Goal: Complete application form: Complete application form

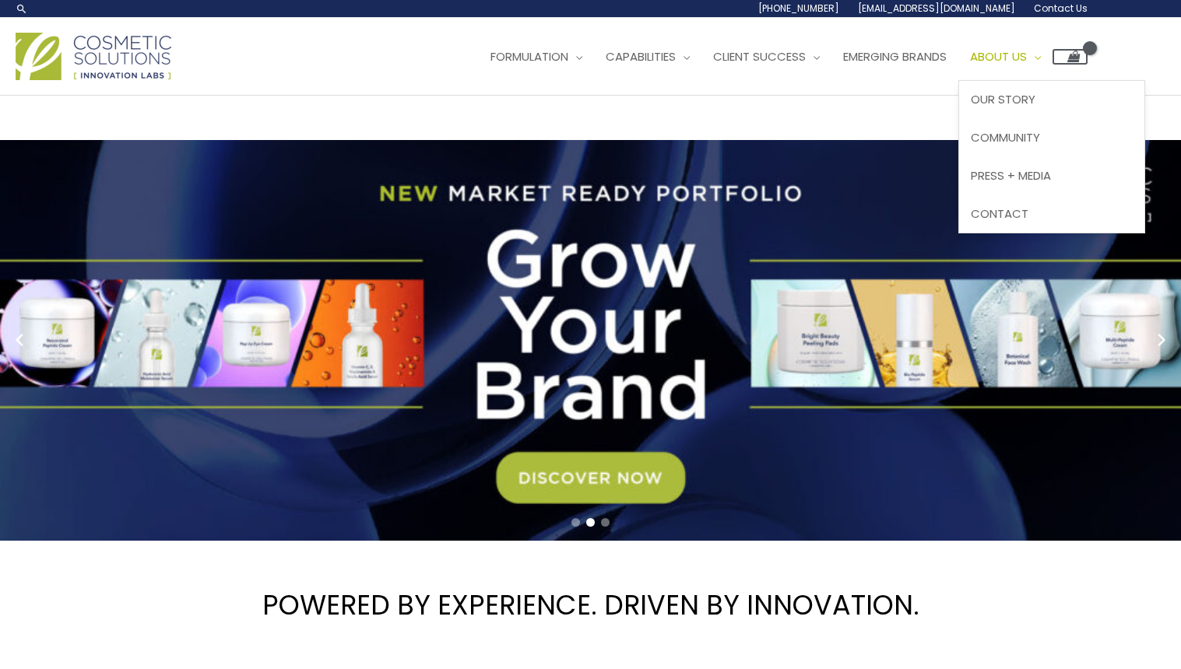
click at [1027, 49] on span "About Us" at bounding box center [998, 56] width 57 height 16
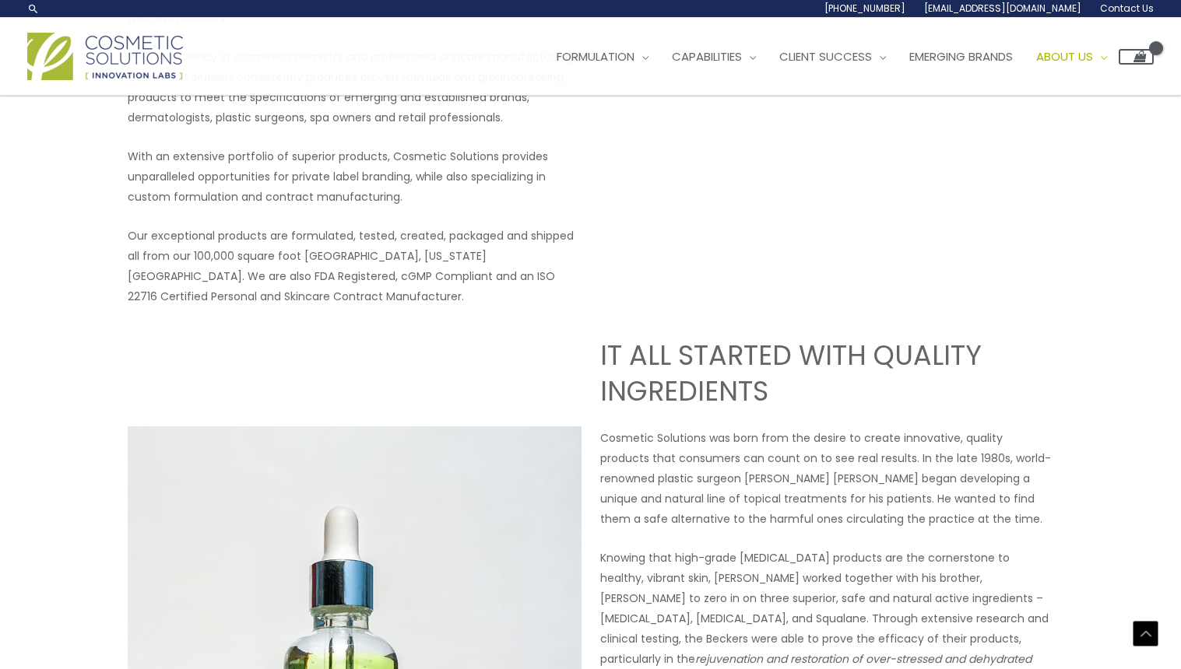
scroll to position [300, 0]
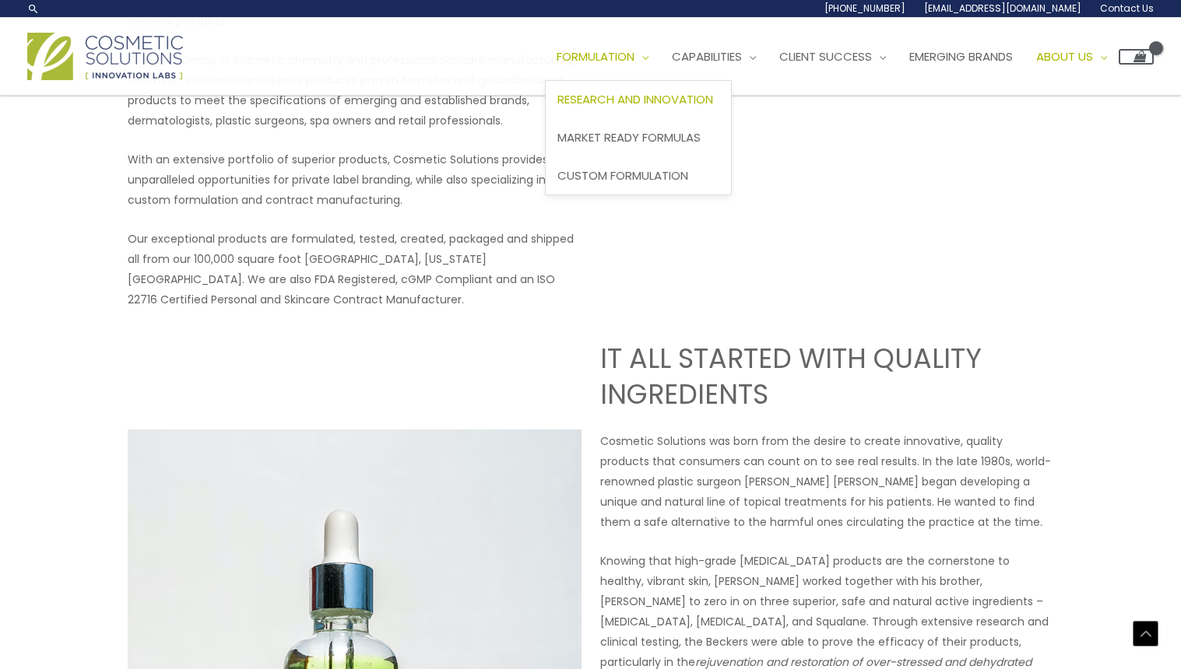
click at [607, 104] on span "Research and Innovation" at bounding box center [635, 99] width 156 height 16
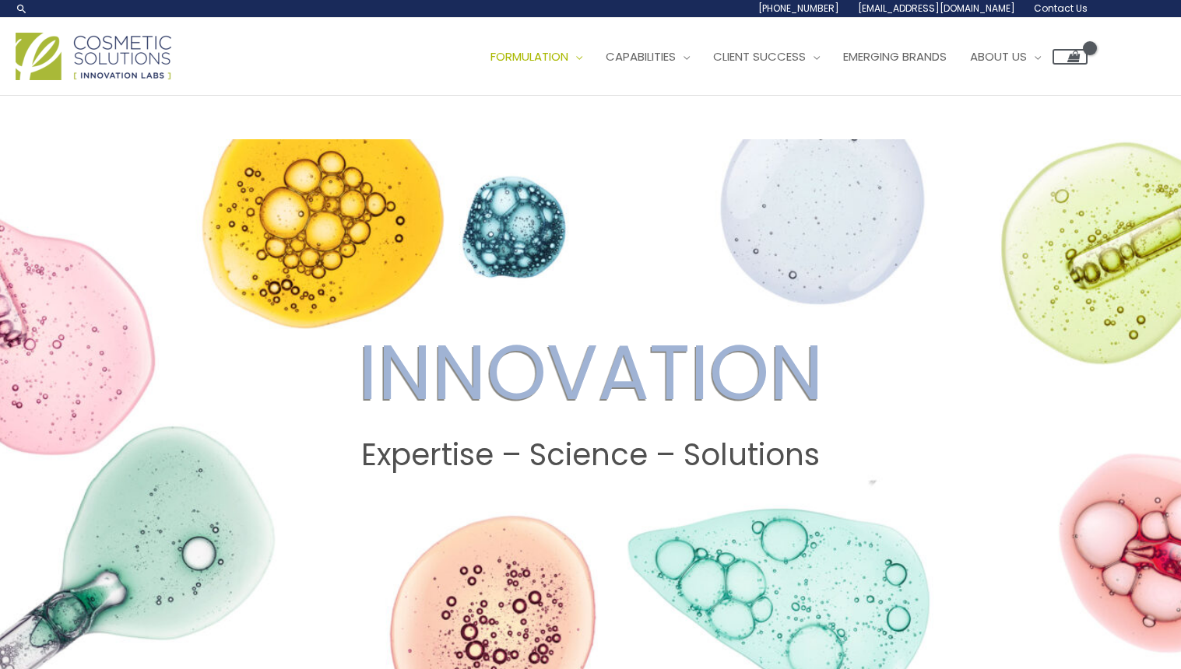
click at [120, 56] on img at bounding box center [94, 56] width 156 height 47
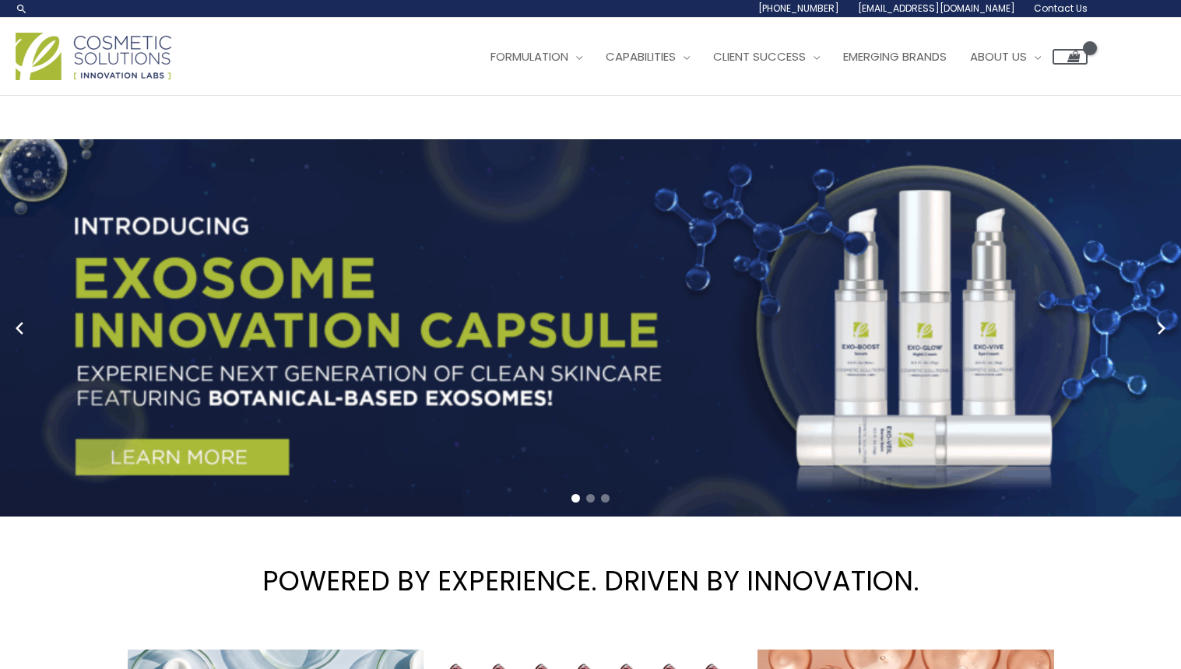
click at [255, 439] on link "1 / 3" at bounding box center [590, 328] width 1181 height 378
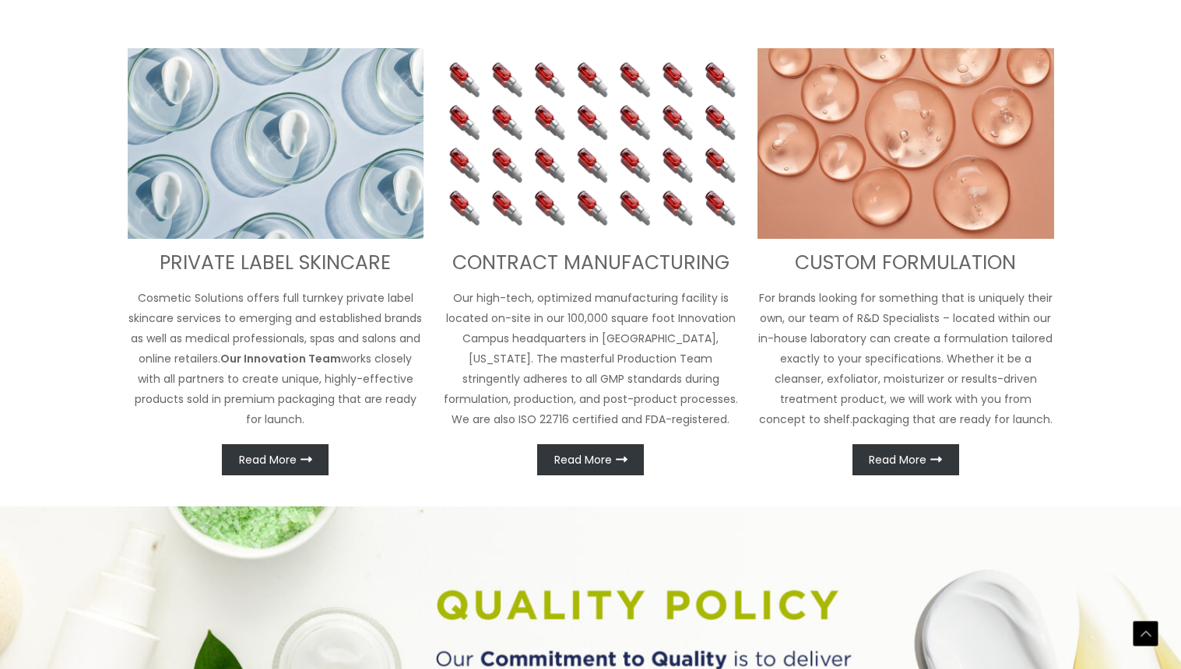
scroll to position [635, 0]
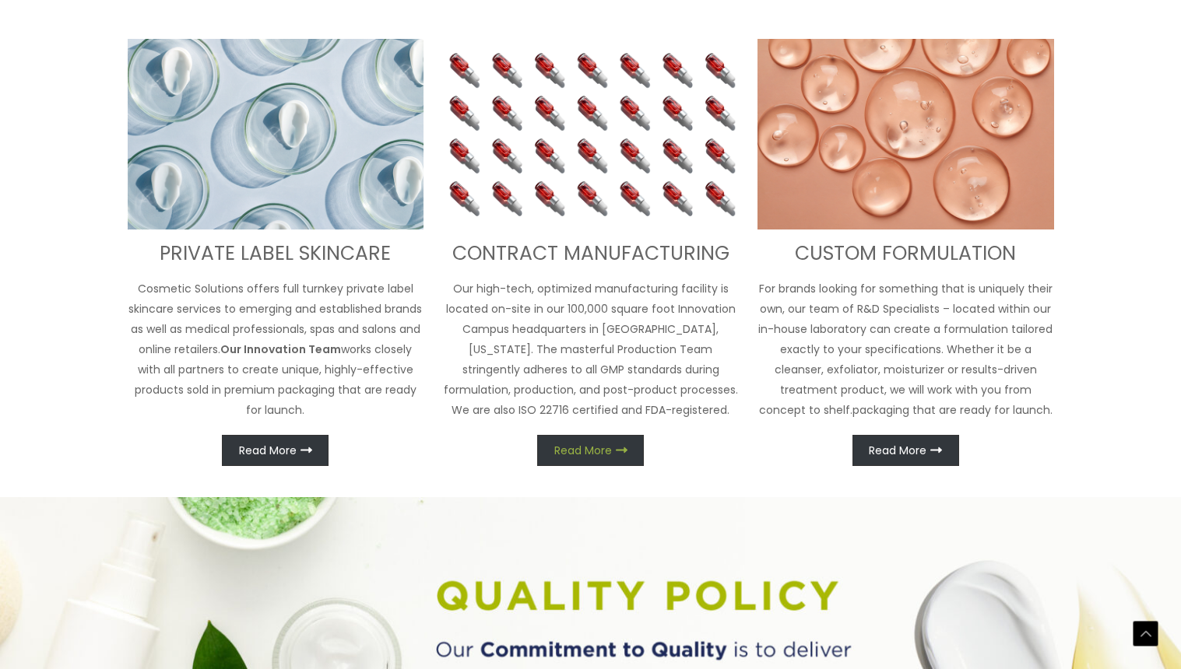
click at [560, 452] on span "Read More" at bounding box center [583, 450] width 58 height 11
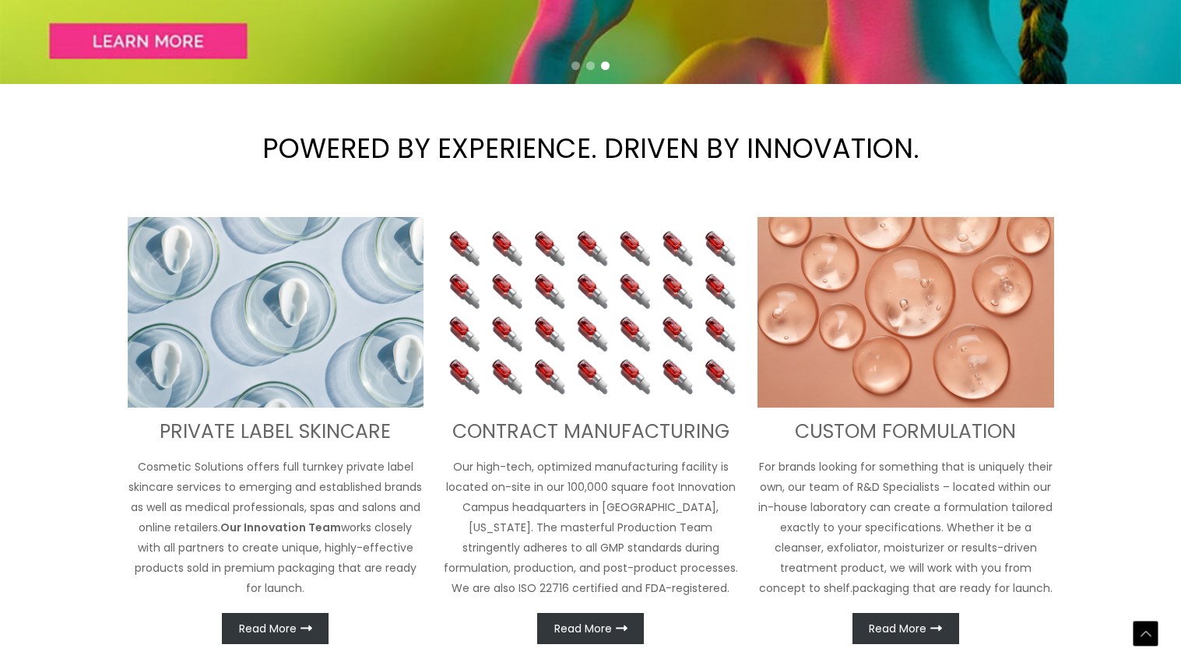
scroll to position [462, 0]
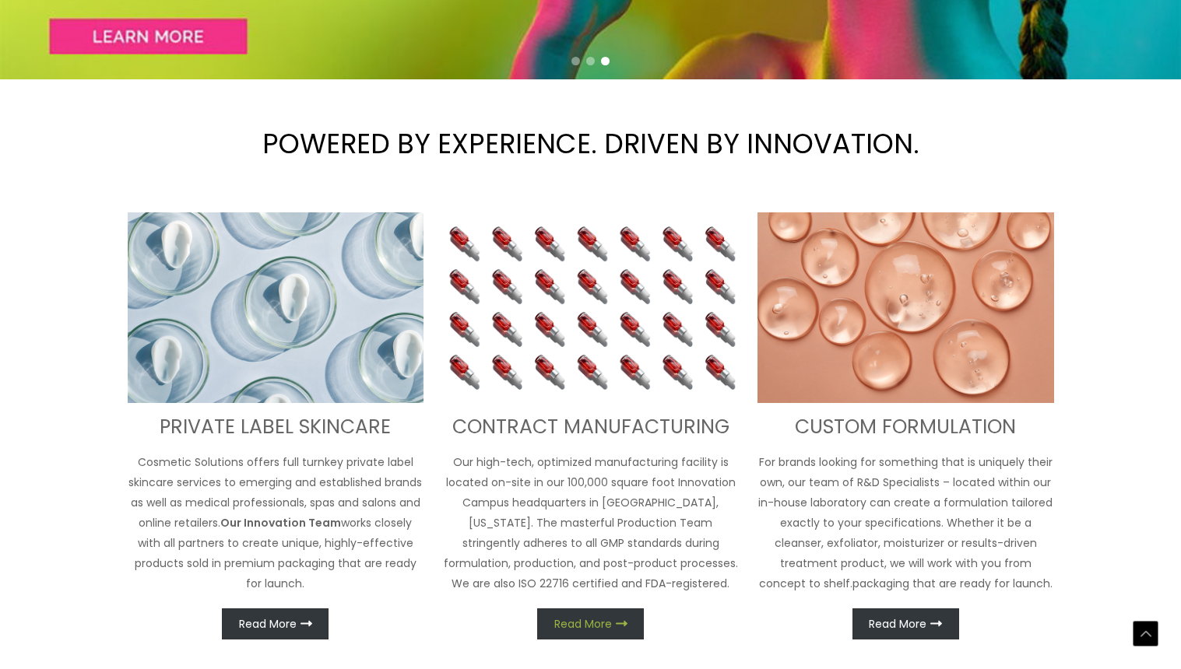
click at [607, 620] on span "Read More" at bounding box center [583, 624] width 58 height 11
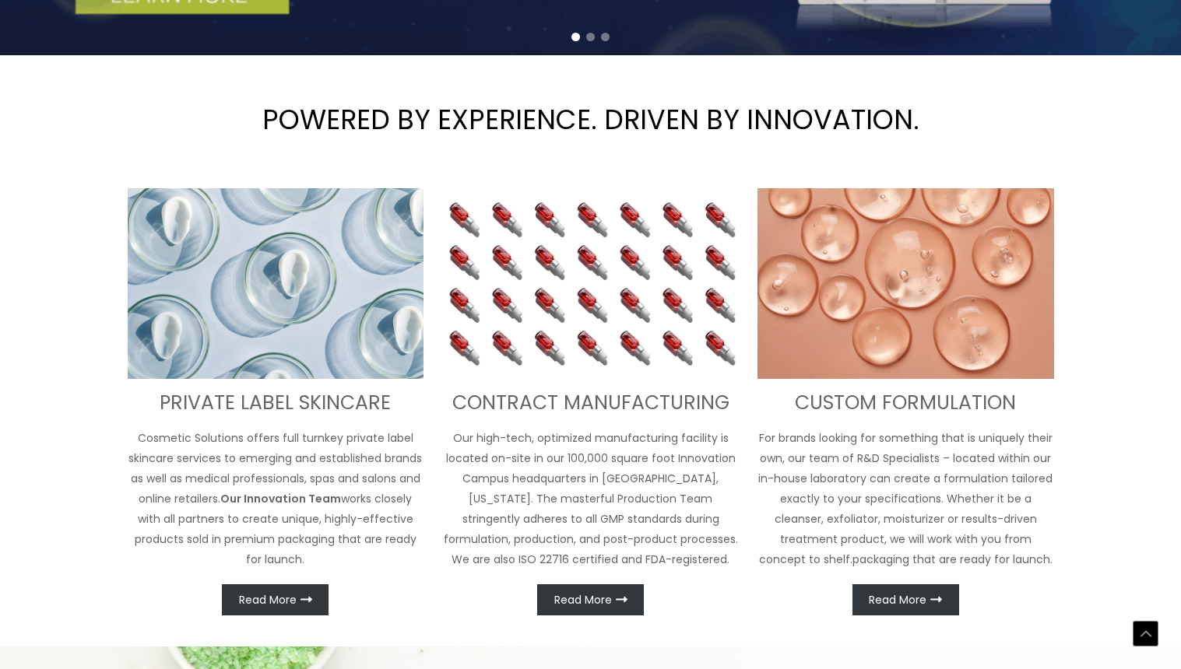
click at [577, 346] on img at bounding box center [590, 283] width 297 height 191
click at [568, 376] on img at bounding box center [590, 283] width 297 height 191
click at [566, 402] on h3 "CONTRACT MANUFACTURING" at bounding box center [590, 404] width 297 height 26
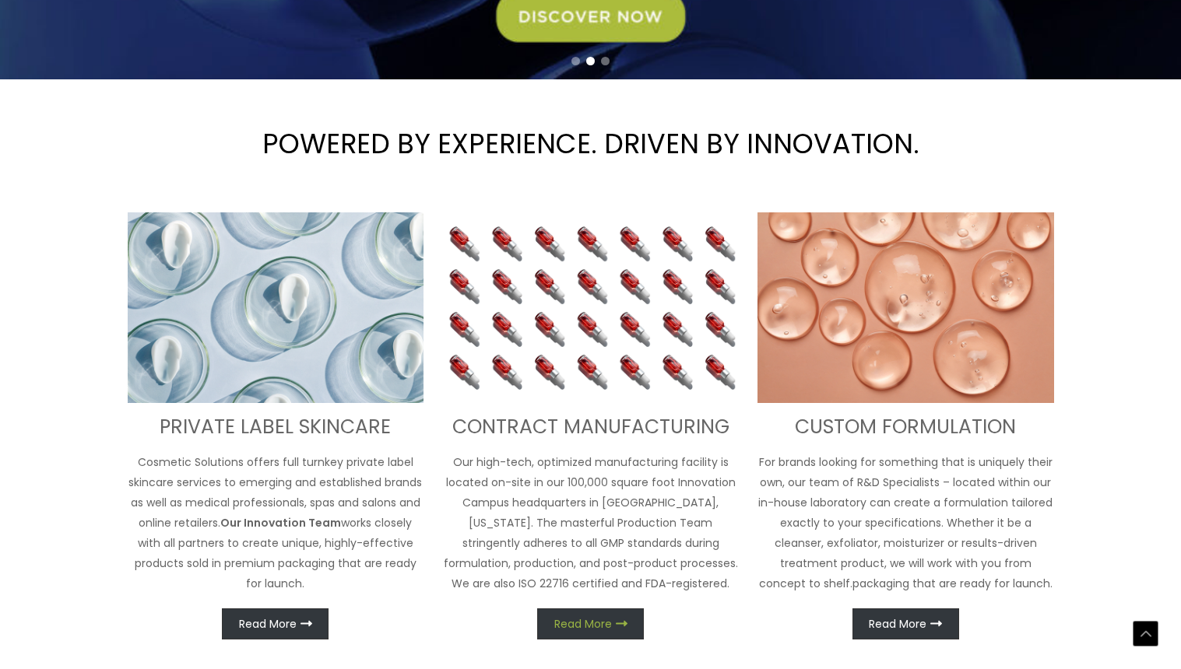
click at [604, 619] on span "Read More" at bounding box center [583, 624] width 58 height 11
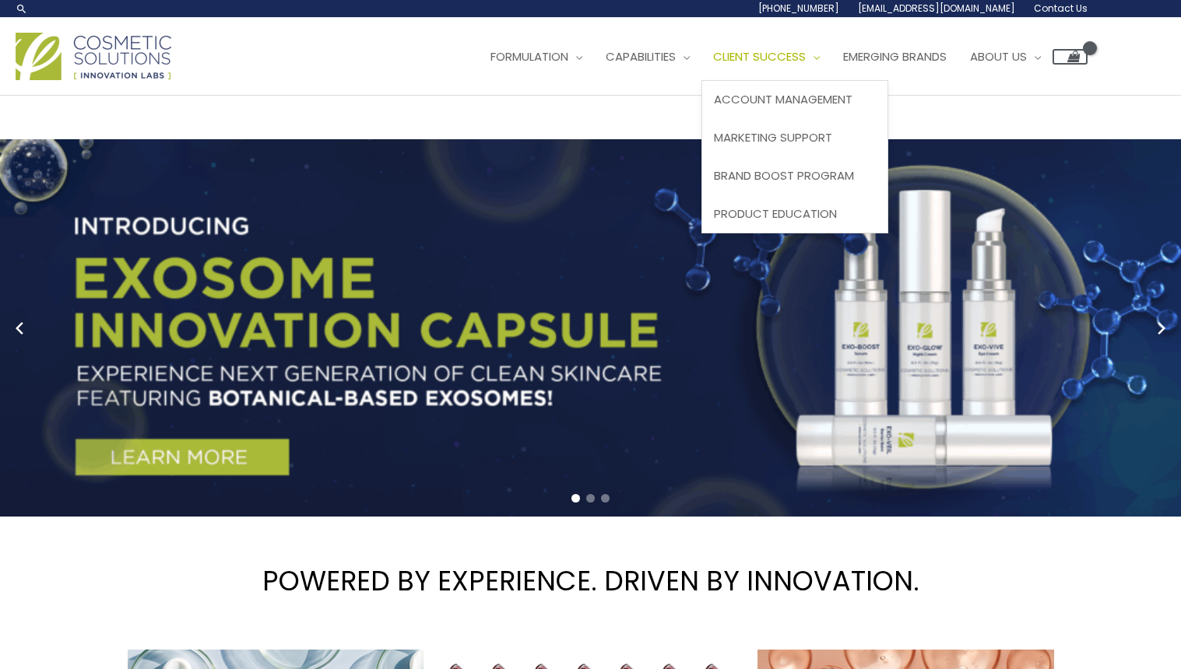
scroll to position [0, 0]
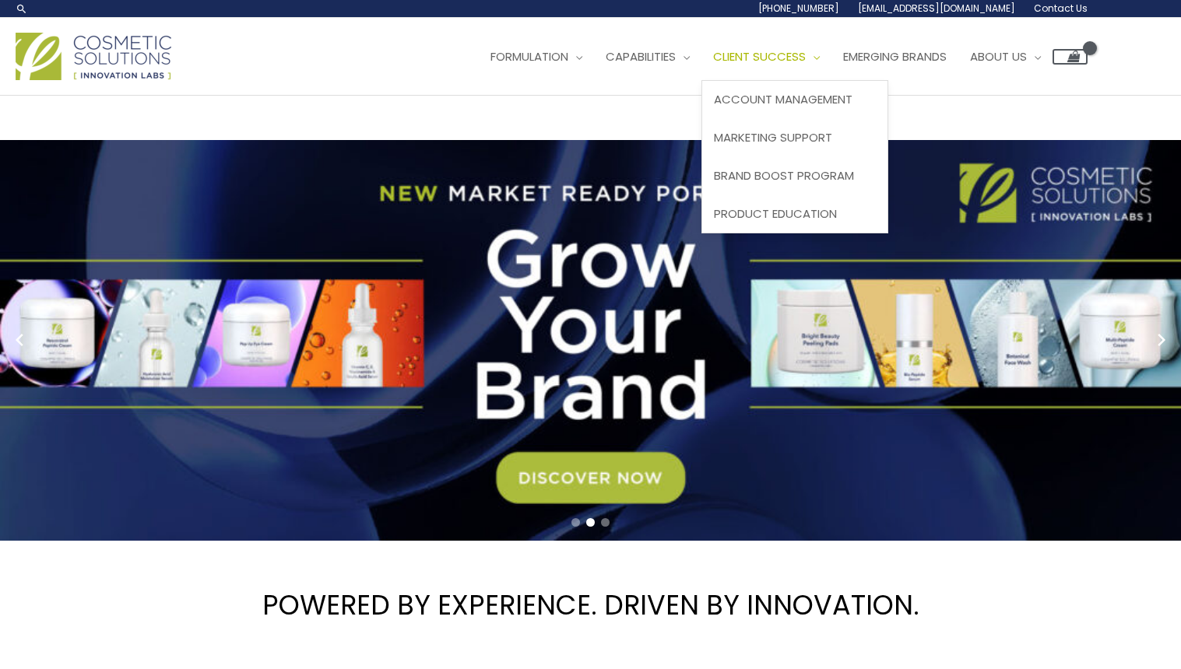
click at [803, 58] on span "Client Success" at bounding box center [759, 56] width 93 height 16
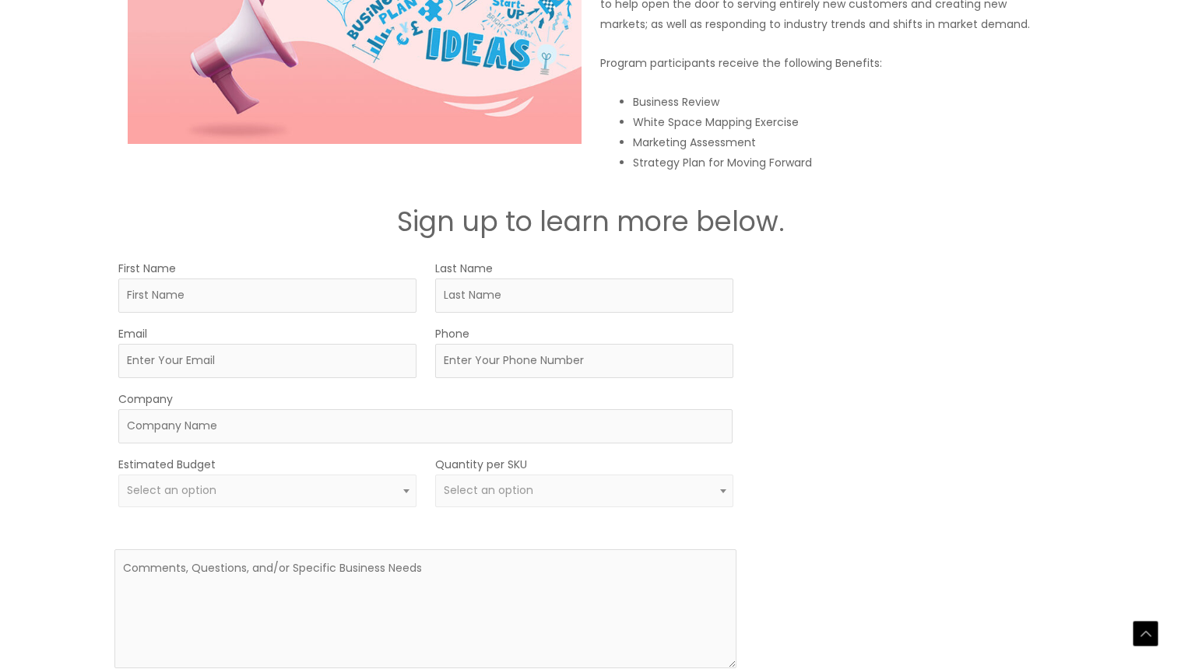
scroll to position [2280, 0]
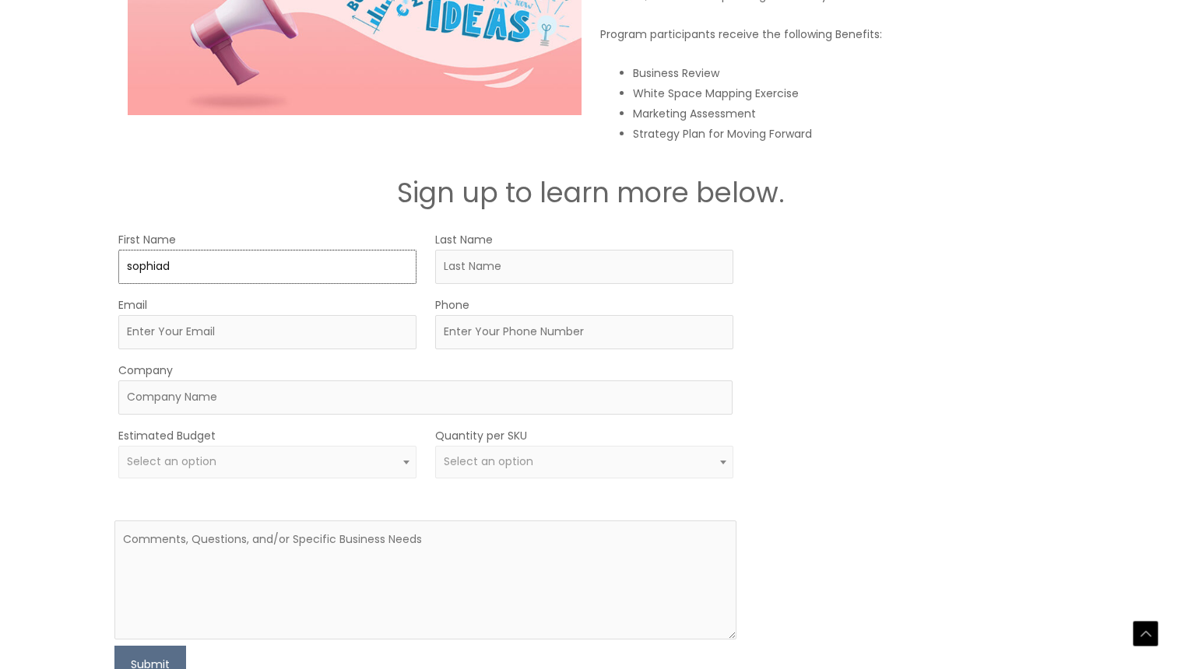
type input "sophiad"
type input "drake"
click at [218, 267] on input "sophiad" at bounding box center [267, 267] width 298 height 34
type input "sophia"
type input "Sophia@EMBRglobal.com"
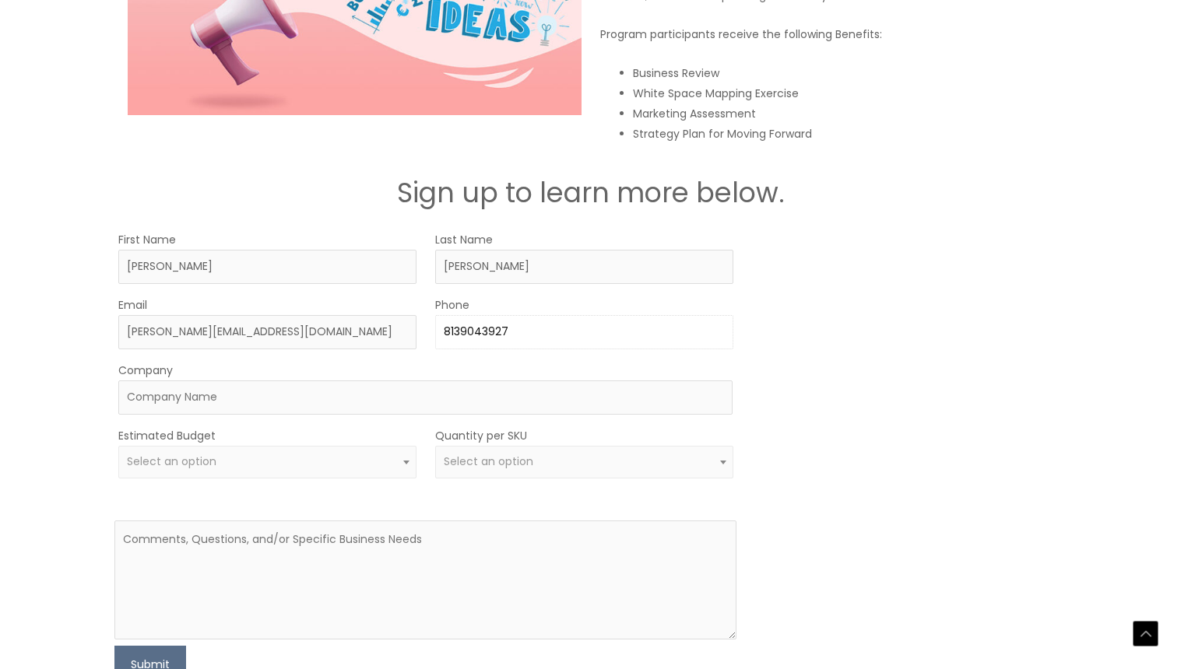
type input "8139043927"
type input "EMBR Global Wellness"
click at [160, 441] on label "Estimated Budget" at bounding box center [166, 436] width 97 height 20
click at [162, 457] on span "Select an option" at bounding box center [172, 462] width 90 height 16
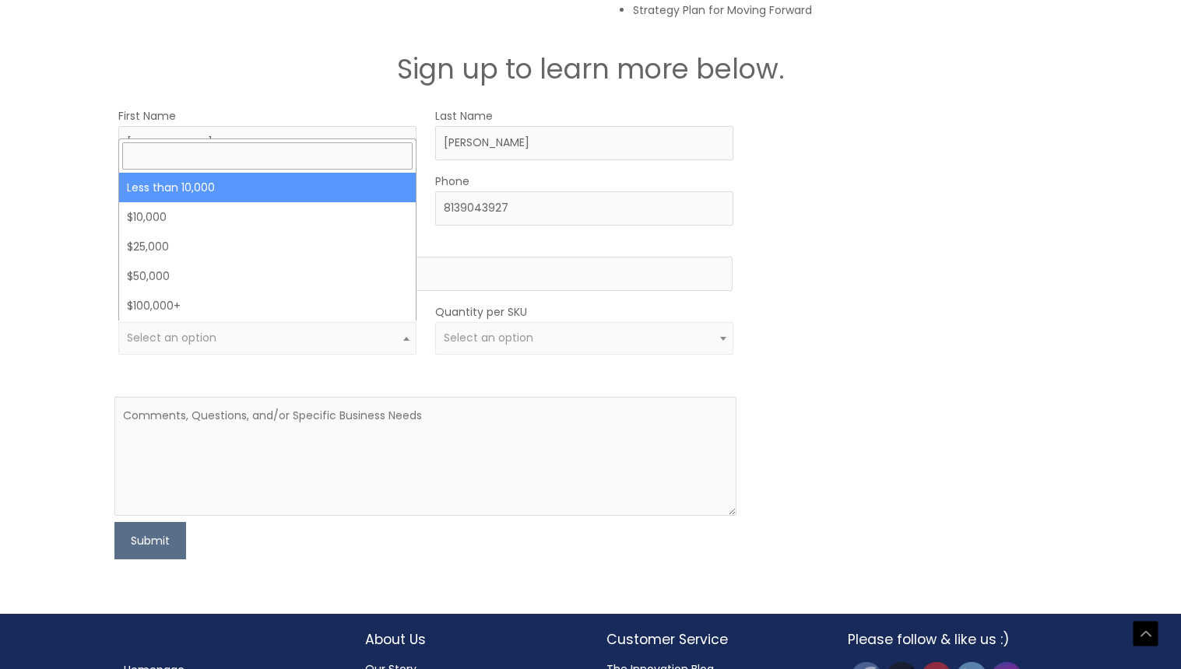
scroll to position [2409, 0]
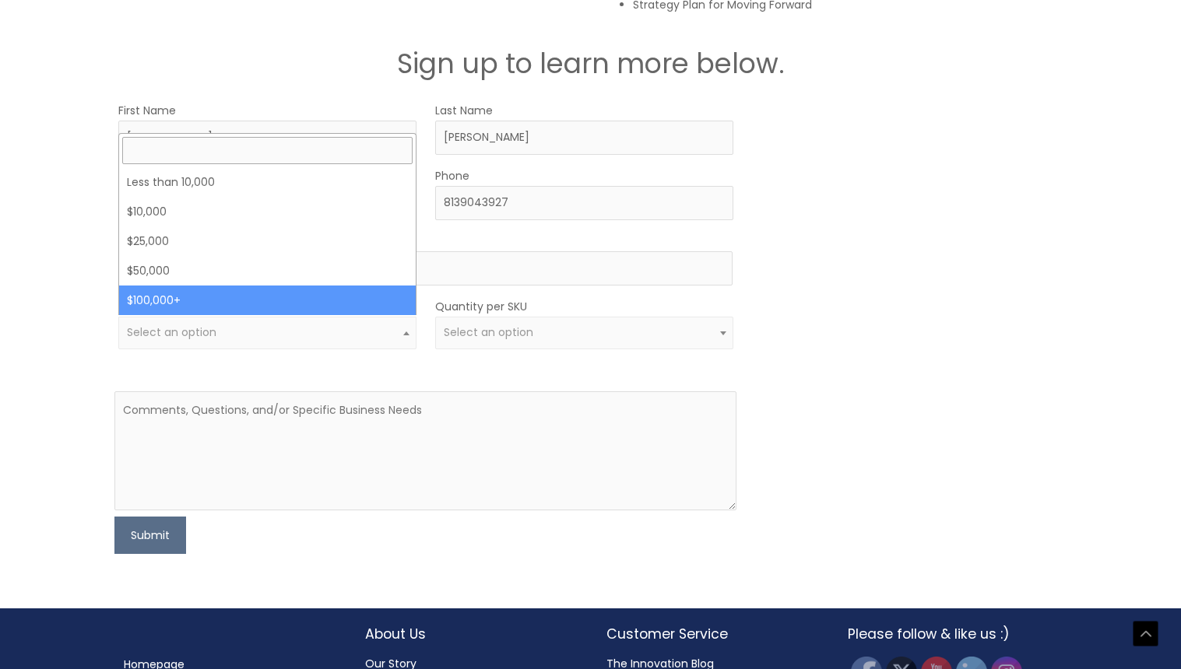
select select "100000+"
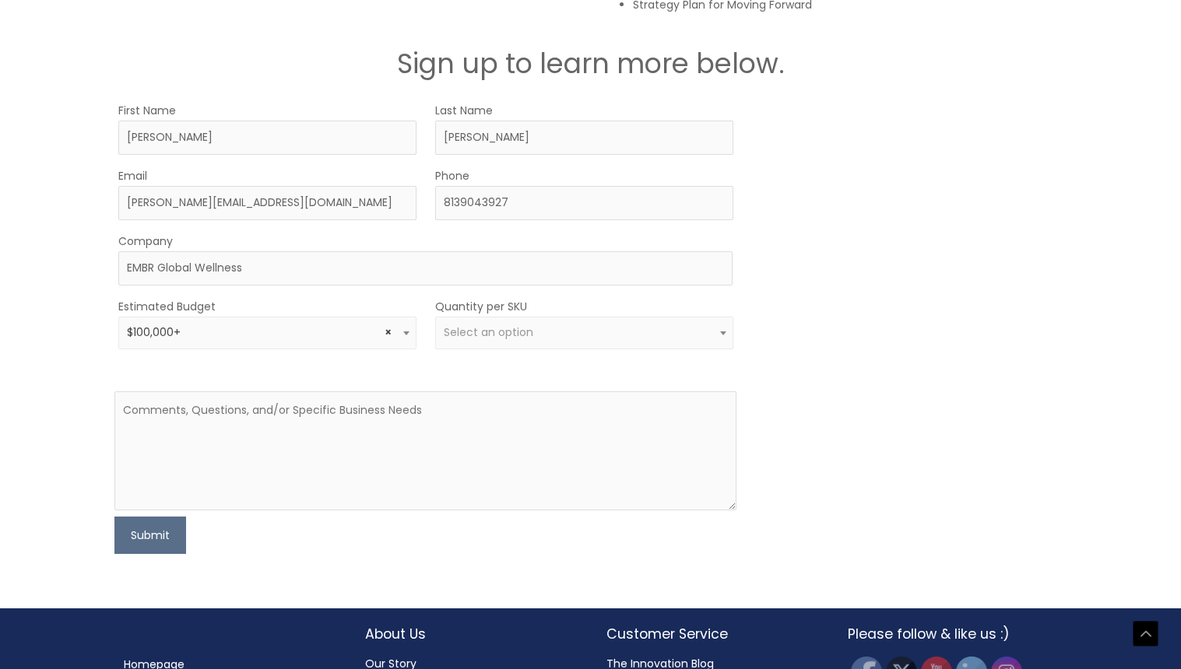
click at [441, 325] on span "Select an option" at bounding box center [584, 333] width 298 height 33
click at [521, 334] on span "× 500 – 1000" at bounding box center [584, 332] width 280 height 15
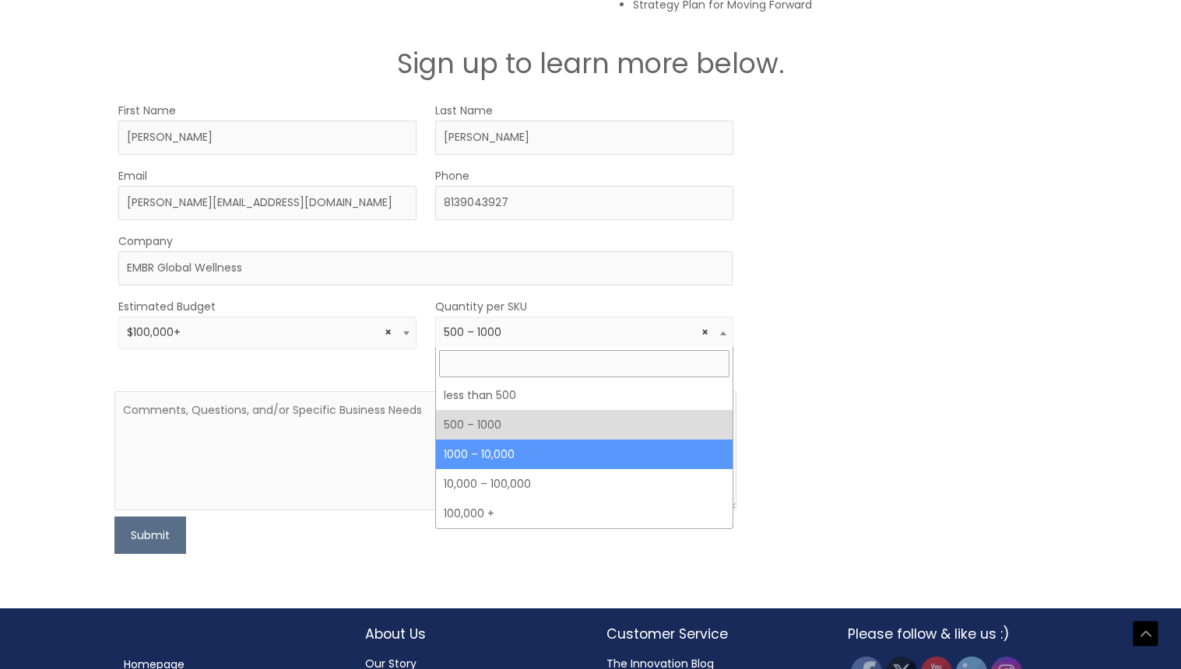
select select "4"
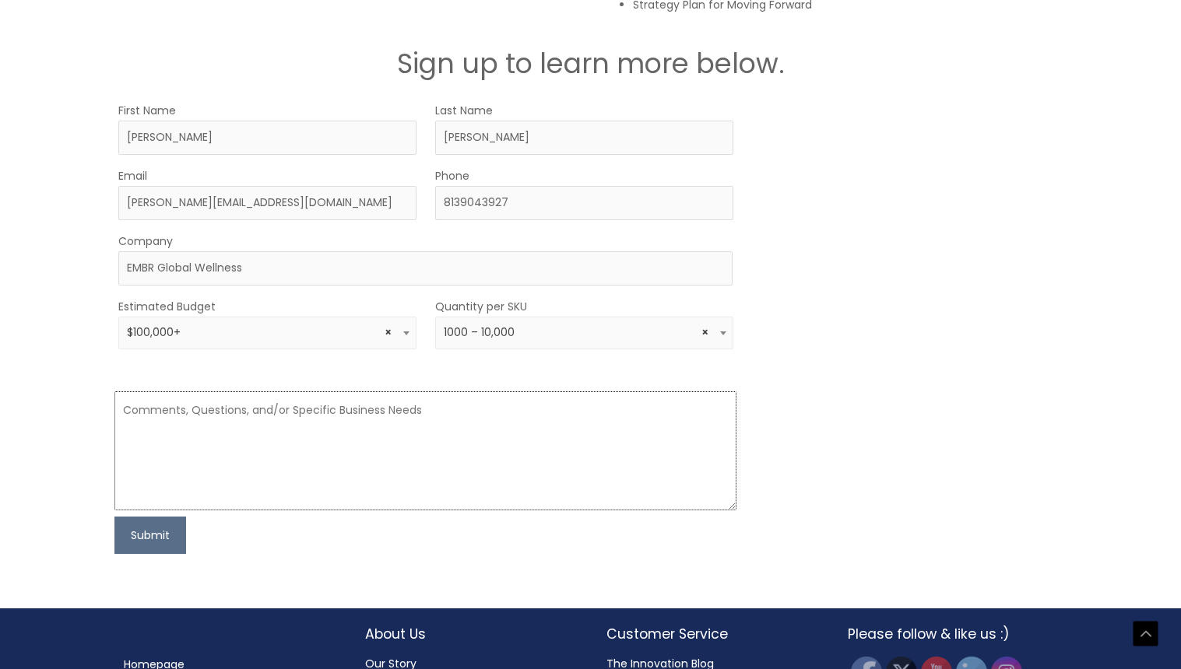
click at [451, 454] on textarea at bounding box center [425, 451] width 623 height 119
paste textarea "Hello, My company is looking to inquire some information on a possible partners…"
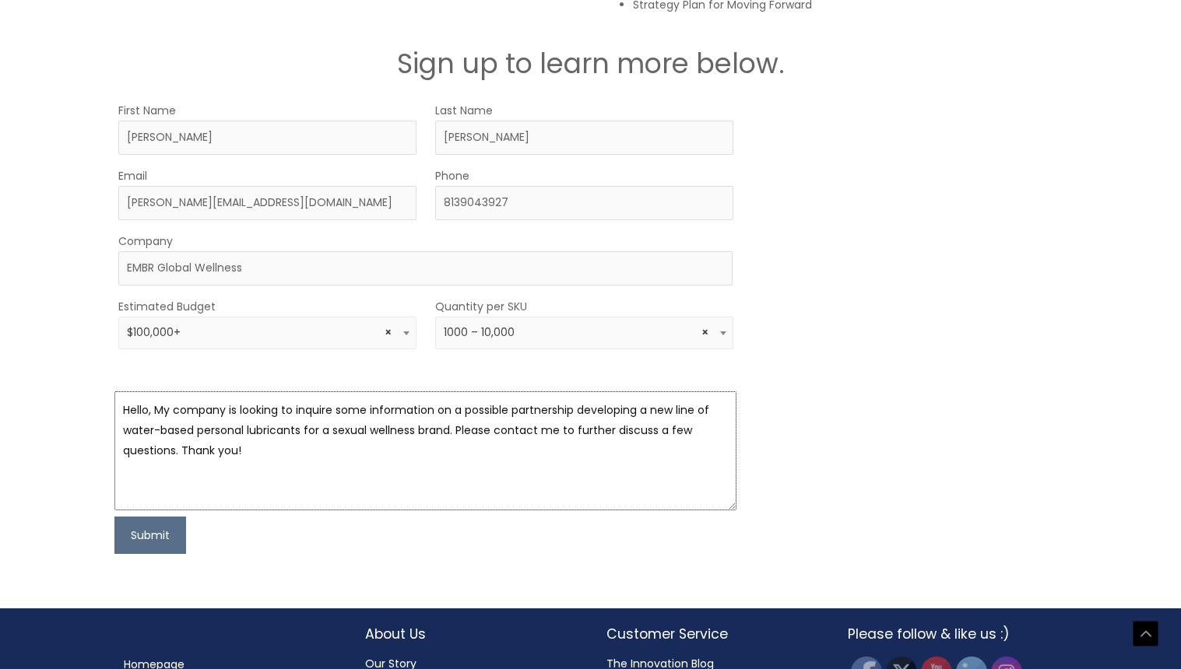
drag, startPoint x: 155, startPoint y: 402, endPoint x: 88, endPoint y: 404, distance: 67.0
drag, startPoint x: 245, startPoint y: 458, endPoint x: 113, endPoint y: 398, distance: 145.3
click at [113, 398] on div "First Name sophia Last Name drake Email Sophia@EMBRglobal.com Phone 8139043927 …" at bounding box center [591, 327] width 961 height 454
paste textarea "EMBR Global Wellness is looking to inquire about some information on a possible…"
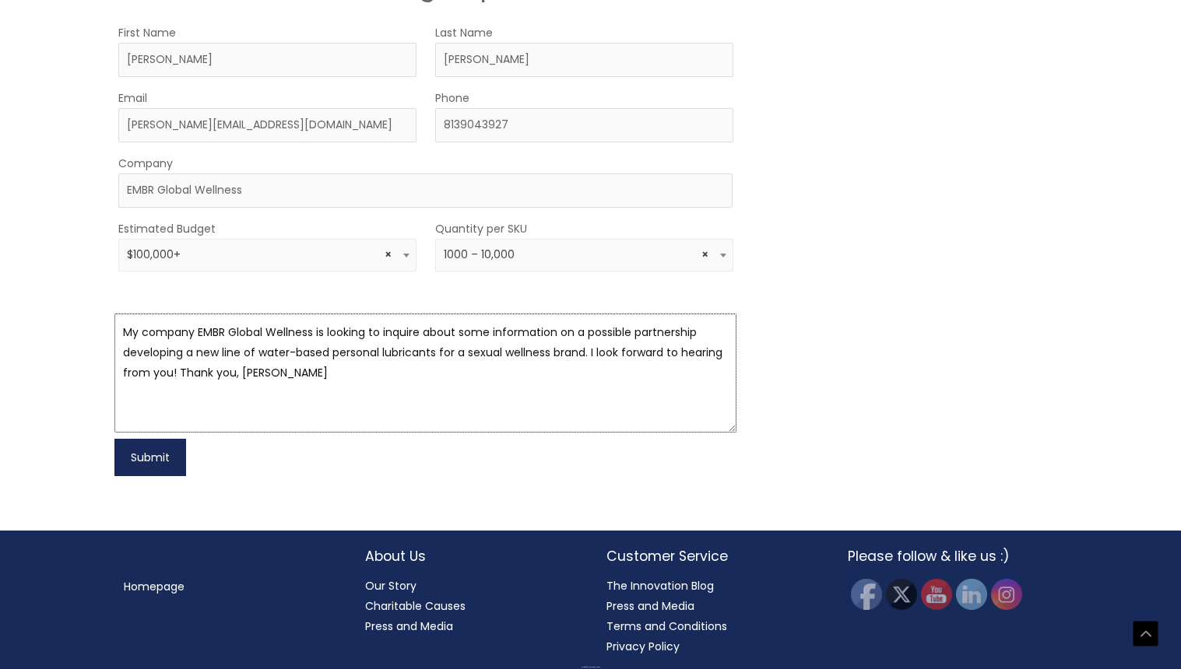
scroll to position [2486, 0]
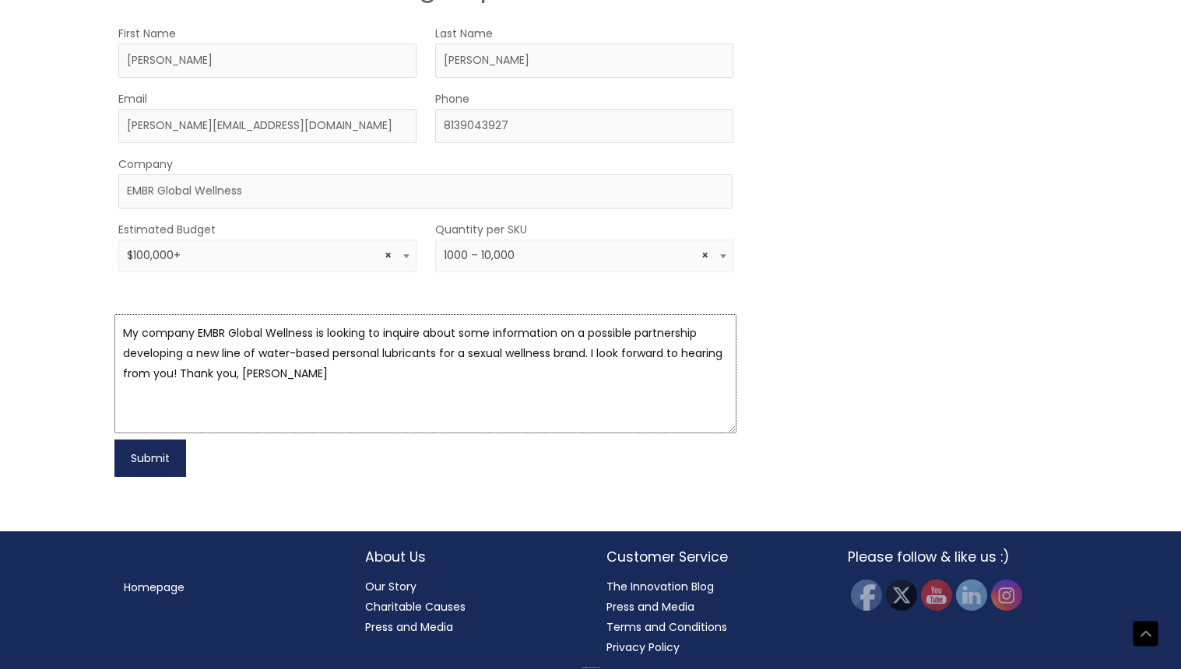
type textarea "My company EMBR Global Wellness is looking to inquire about some information on…"
click at [160, 461] on button "Submit" at bounding box center [150, 458] width 72 height 37
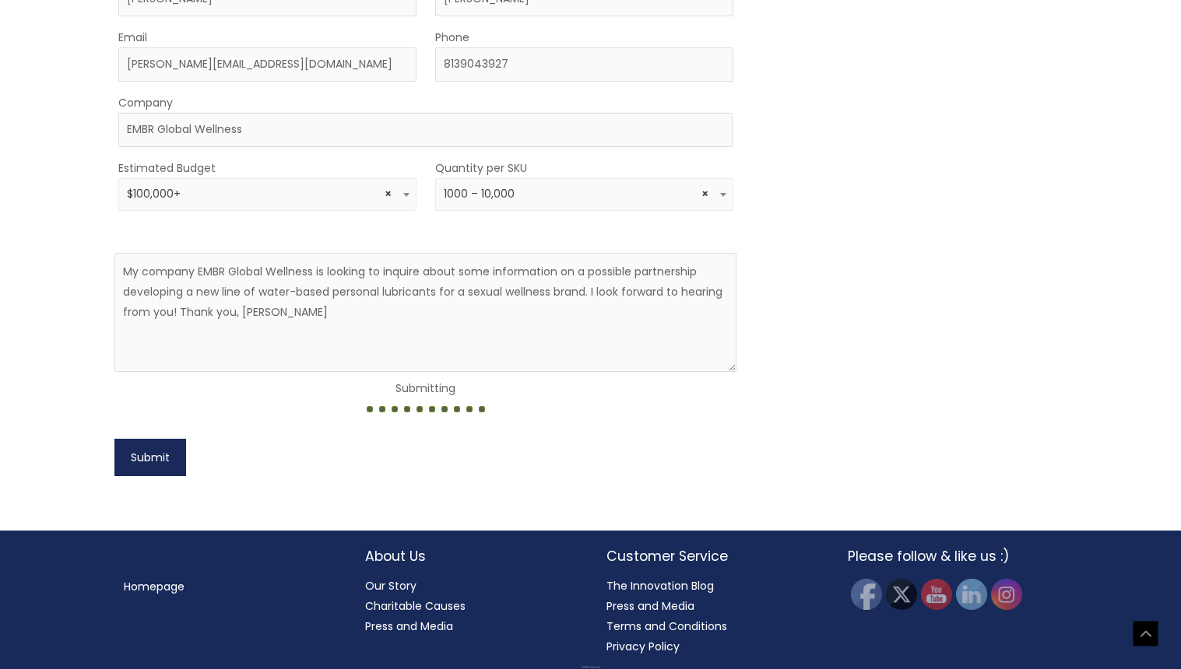
scroll to position [2547, 0]
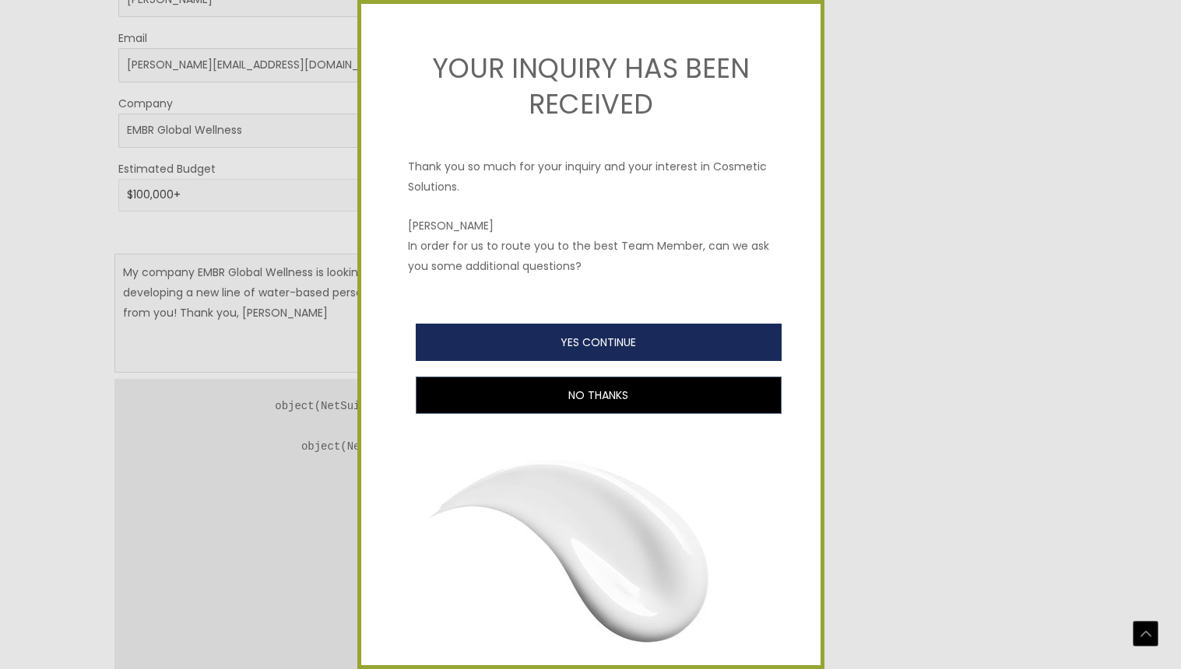
click at [532, 337] on button "YES CONTINUE" at bounding box center [599, 342] width 366 height 37
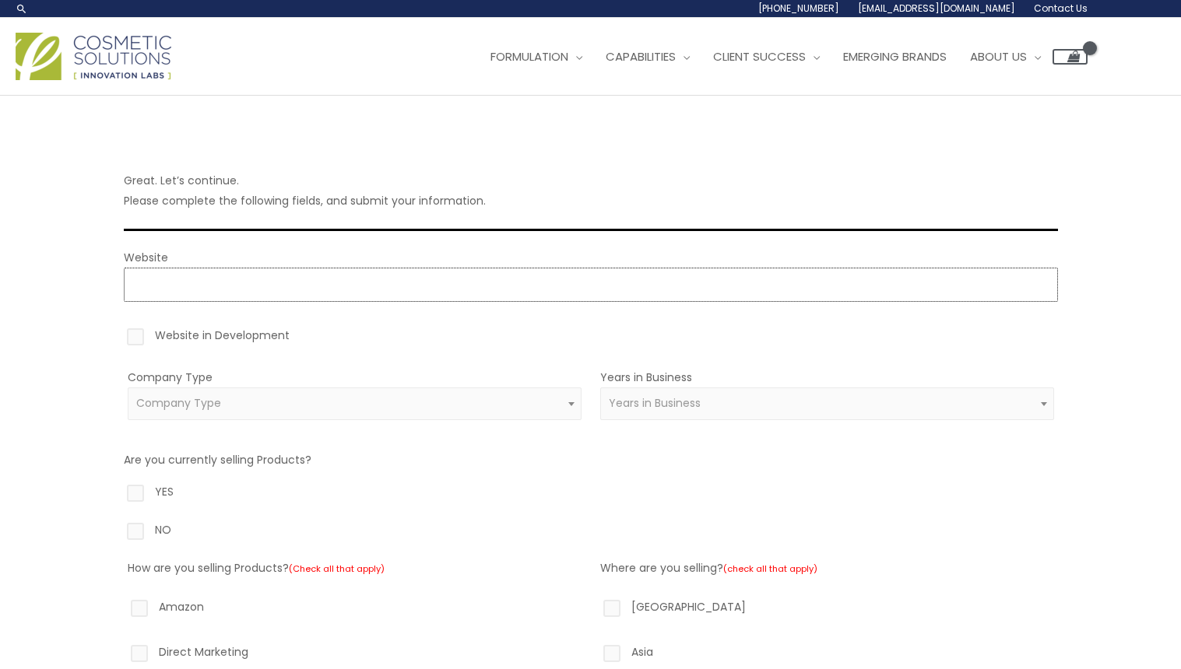
click at [532, 272] on input "Website" at bounding box center [591, 285] width 934 height 34
click at [260, 335] on label "Website in Development" at bounding box center [591, 338] width 934 height 26
click at [118, 335] on input "Website in Development" at bounding box center [113, 330] width 10 height 10
checkbox input "true"
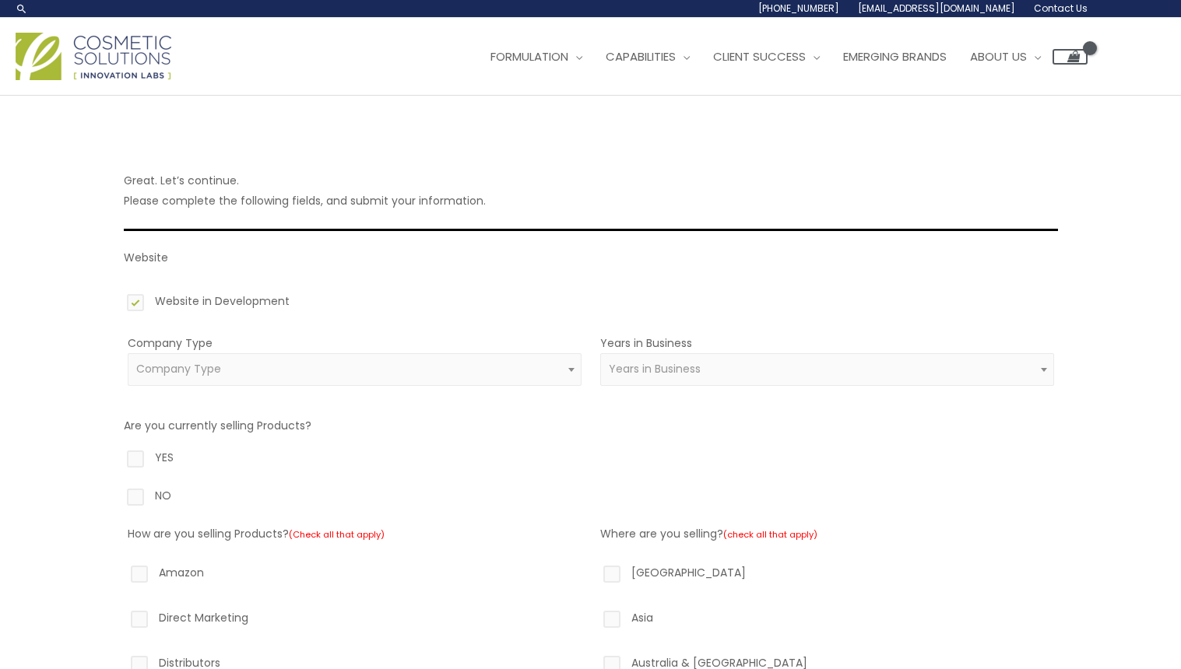
click at [236, 365] on span "Company Type" at bounding box center [354, 369] width 436 height 15
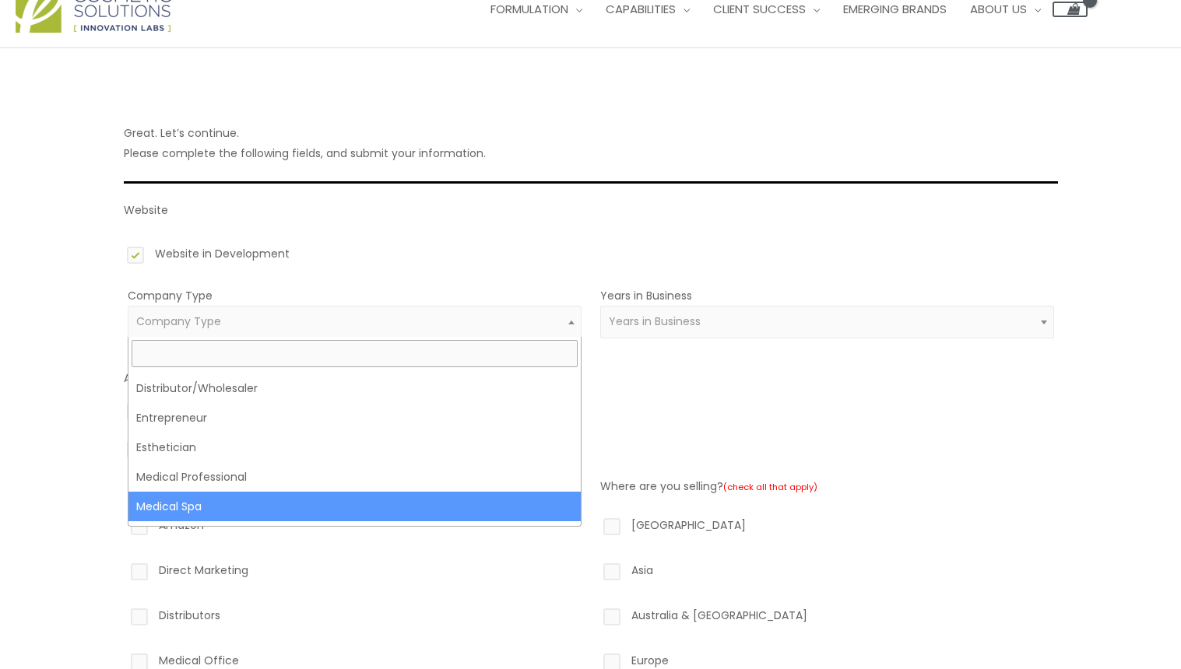
scroll to position [235, 0]
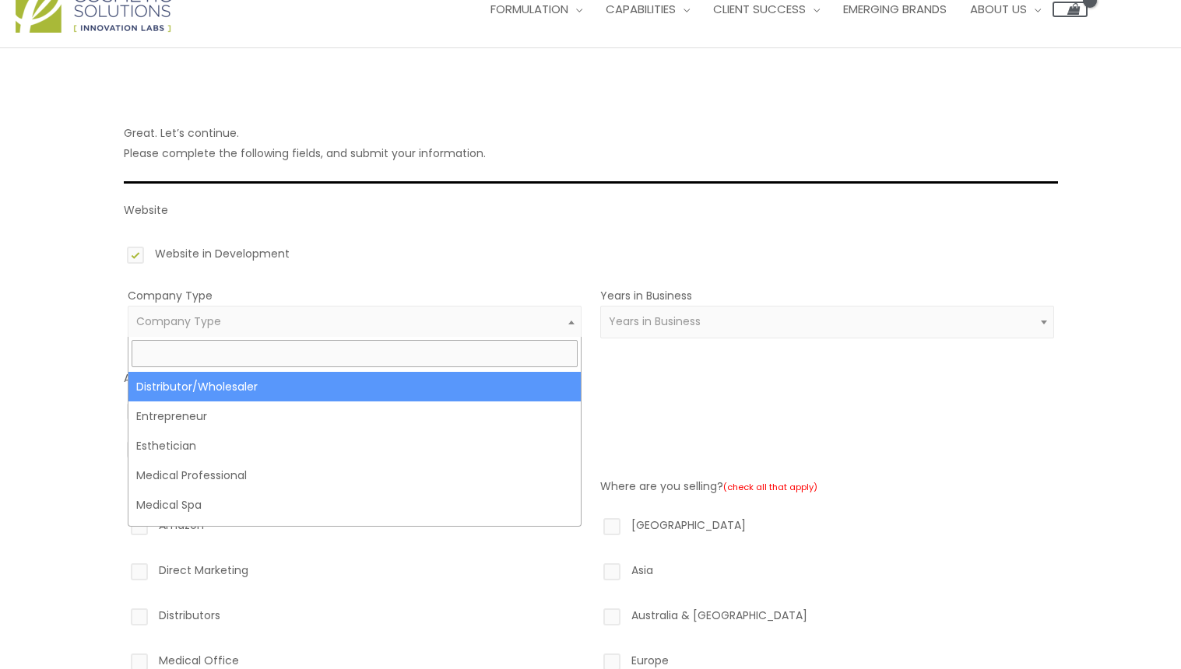
select select "27"
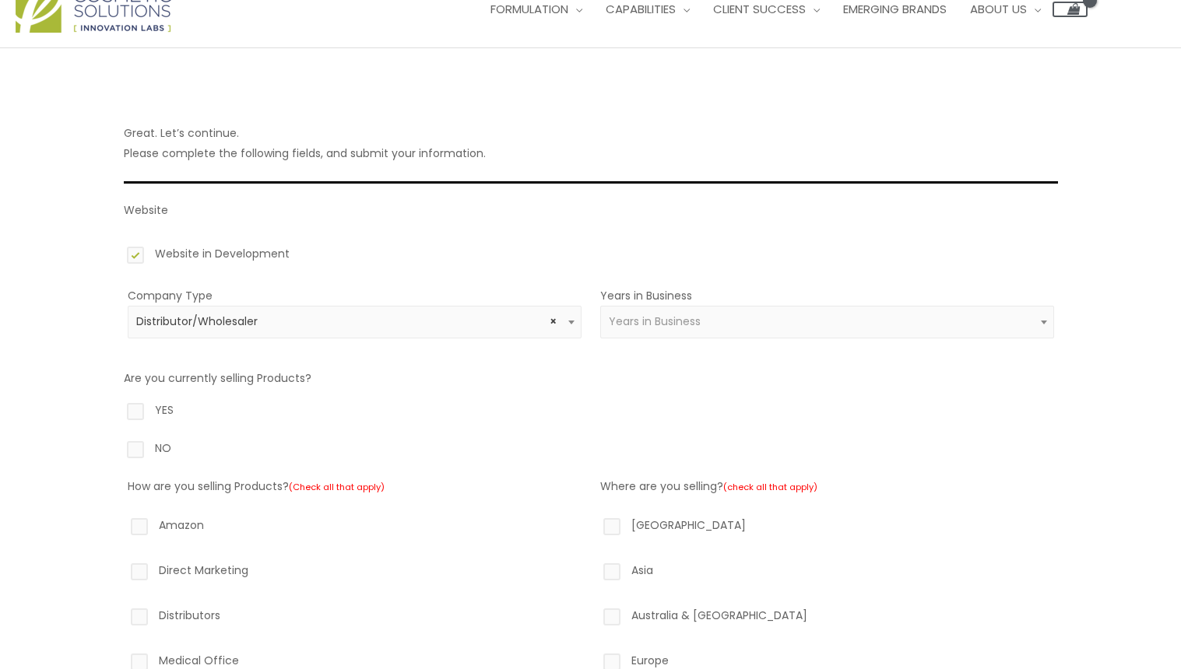
click at [678, 318] on span "Years in Business" at bounding box center [655, 322] width 92 height 16
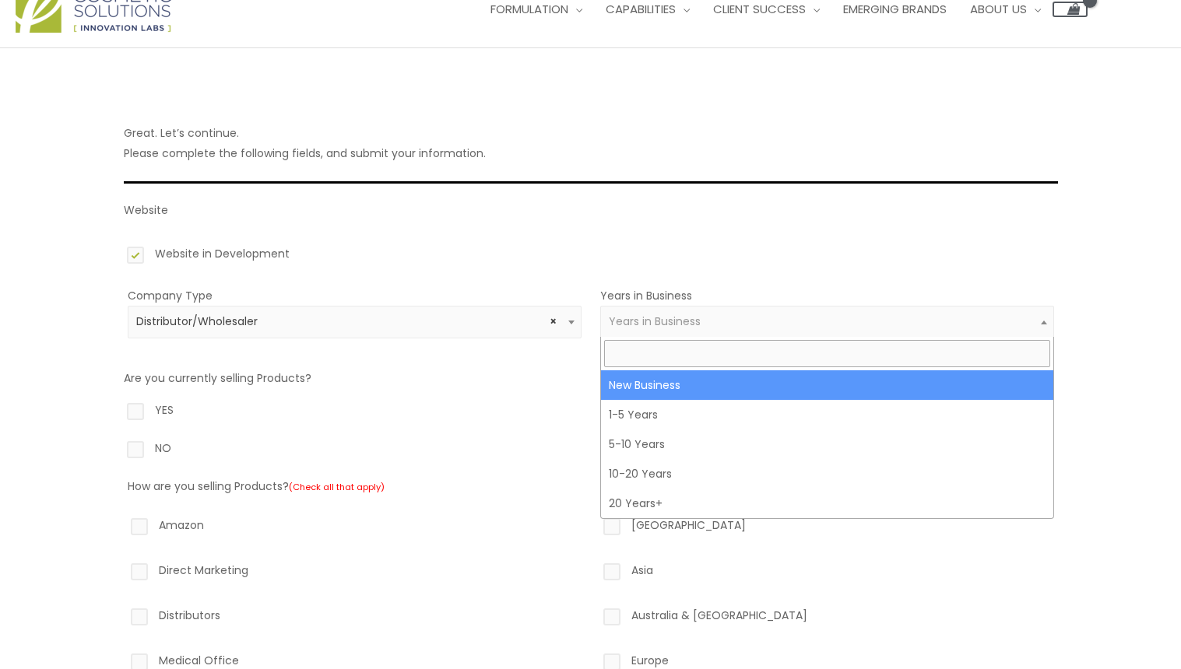
select select "1"
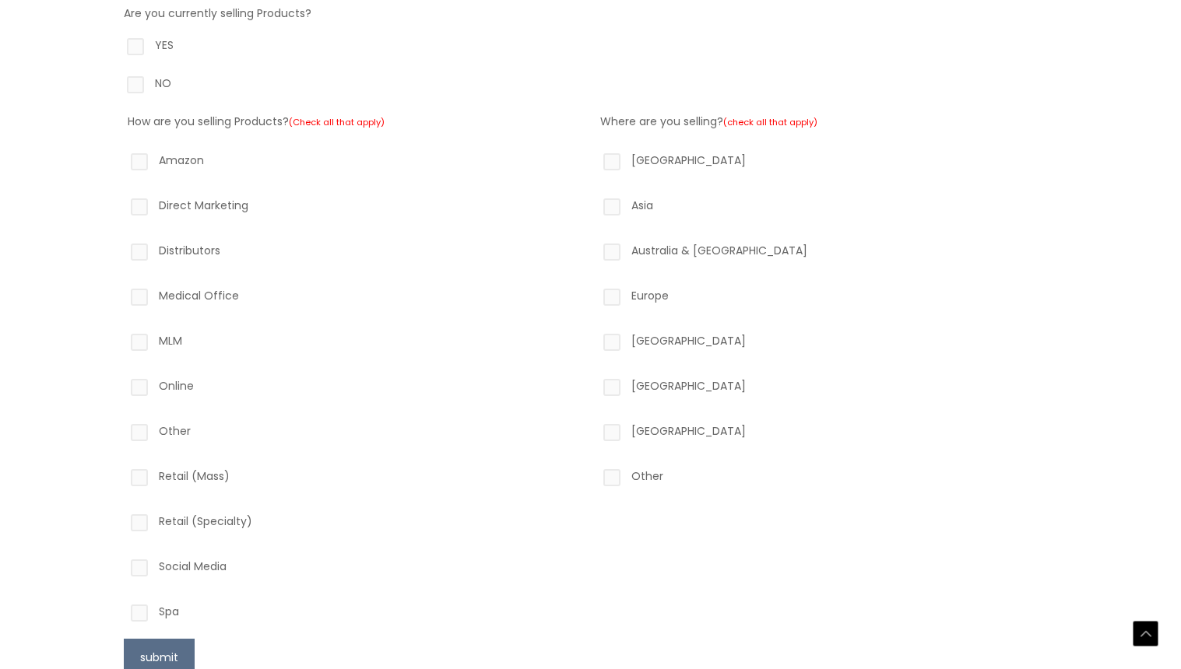
scroll to position [427, 0]
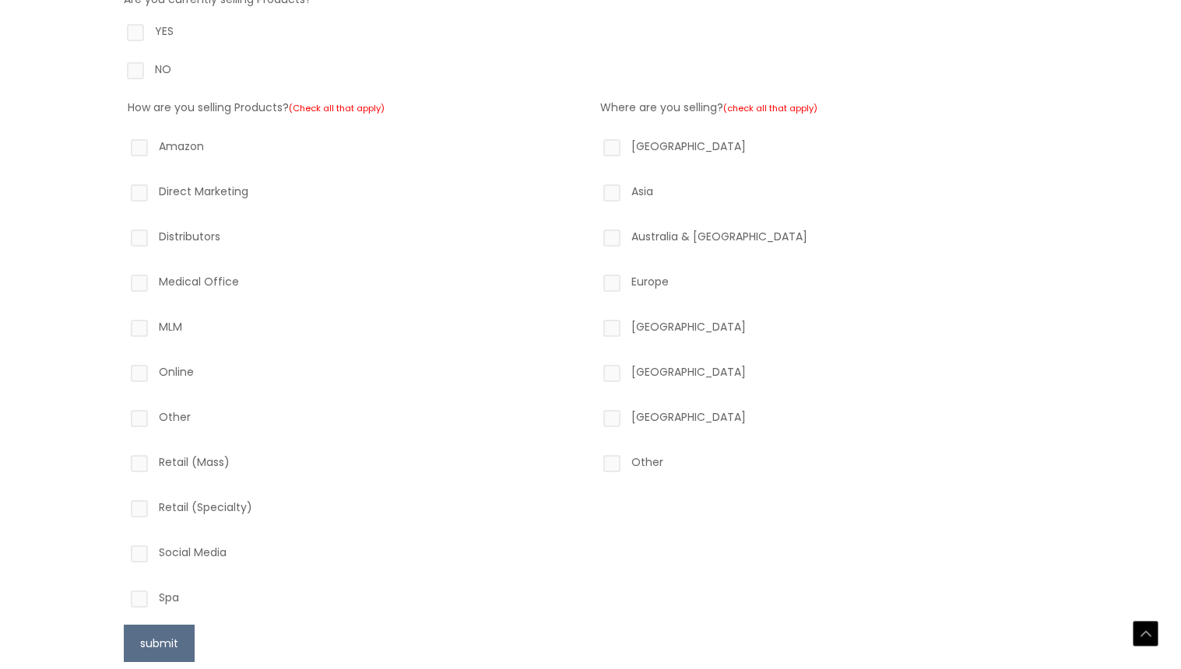
click at [625, 160] on label "North America" at bounding box center [827, 149] width 454 height 26
click at [595, 146] on input "North America" at bounding box center [590, 141] width 10 height 10
checkbox input "true"
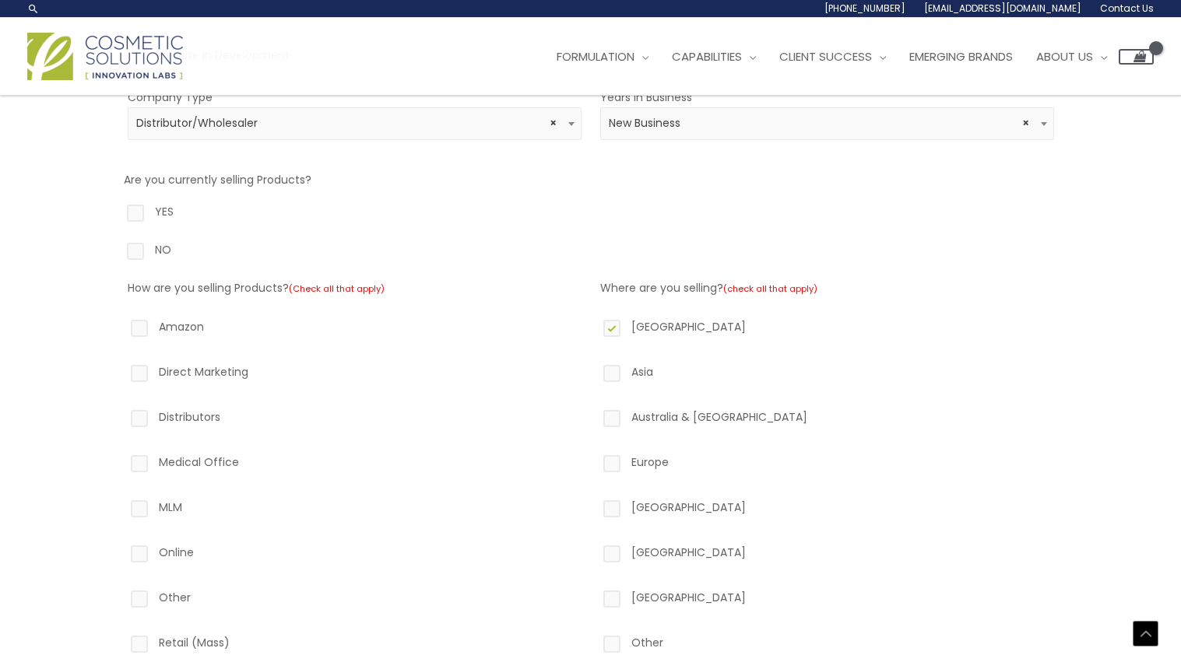
scroll to position [246, 0]
click at [139, 240] on label "NO" at bounding box center [591, 253] width 934 height 26
click at [118, 240] on input "NO" at bounding box center [113, 245] width 10 height 10
radio input "true"
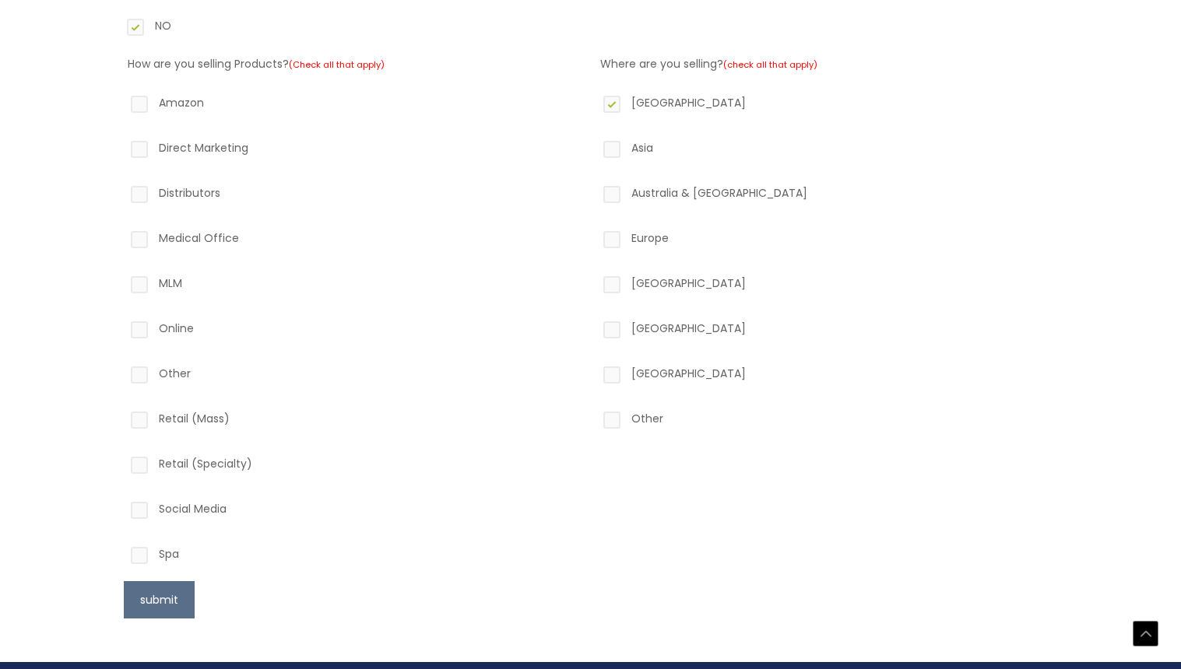
scroll to position [483, 0]
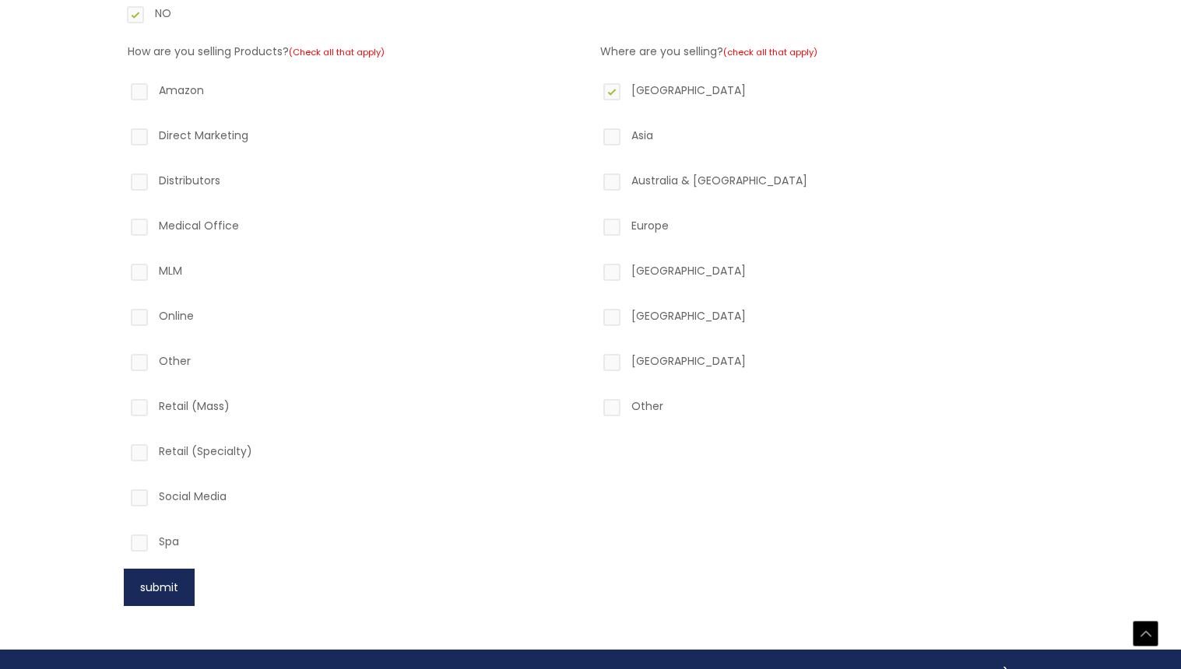
click at [140, 581] on button "submit" at bounding box center [159, 587] width 71 height 37
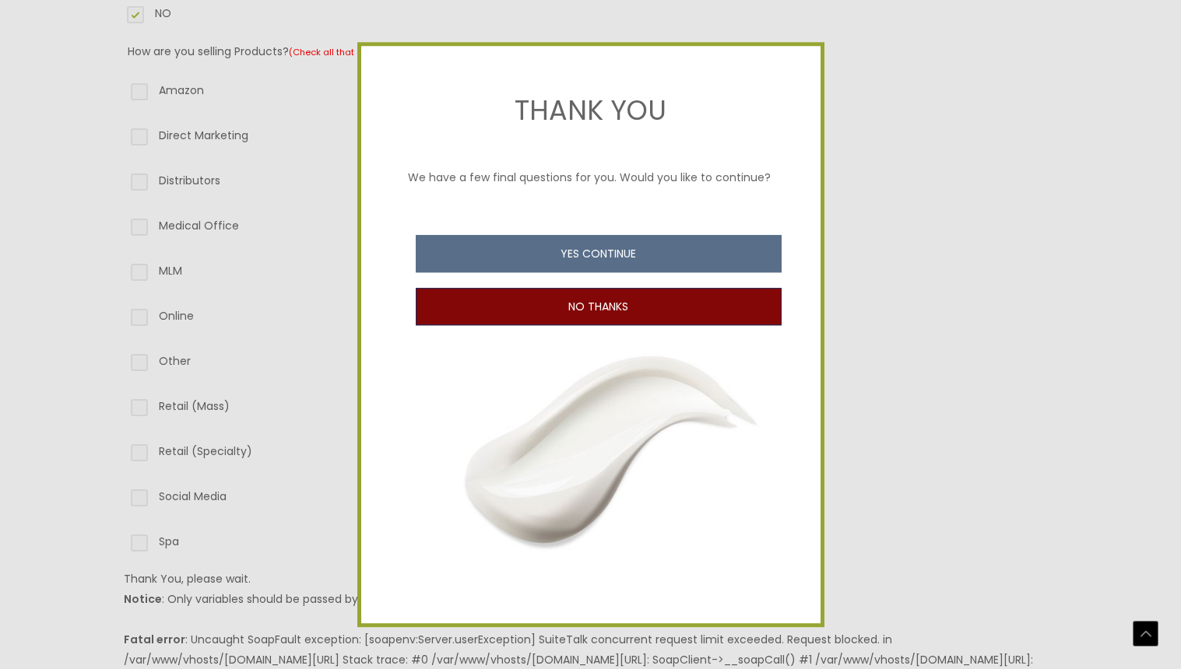
click at [557, 304] on button "NO THANKS" at bounding box center [599, 306] width 366 height 37
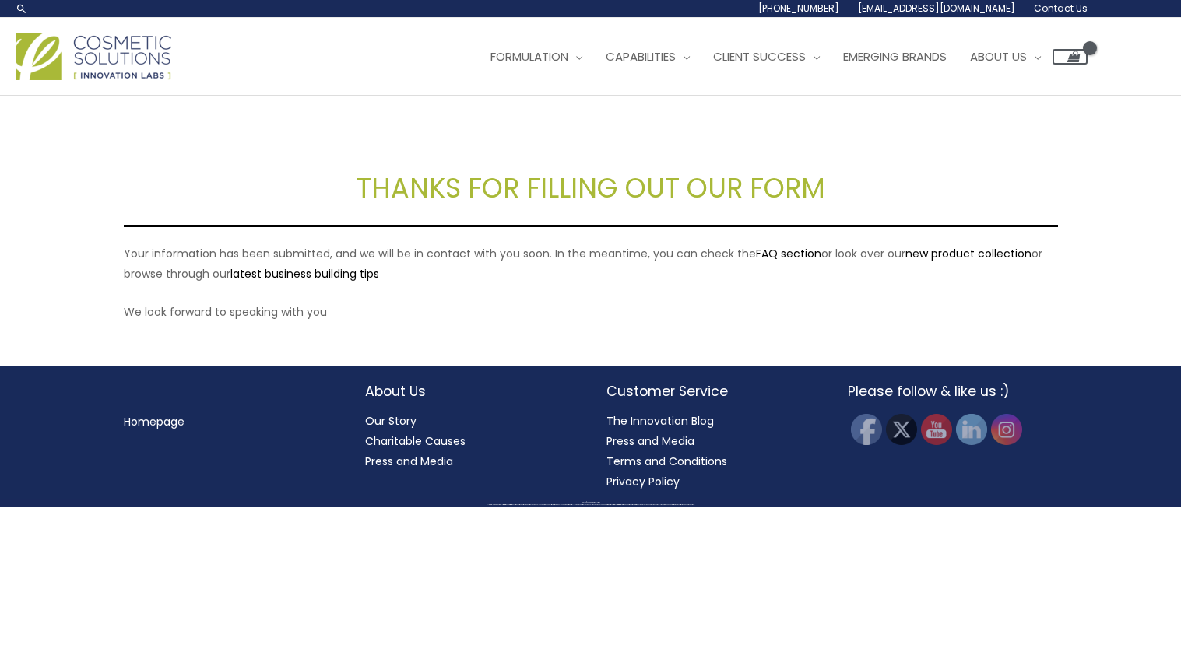
click at [244, 1] on div "[PHONE_NUMBER] [EMAIL_ADDRESS][DOMAIN_NAME] Contact Us" at bounding box center [552, 8] width 1072 height 17
